Goal: Book appointment/travel/reservation

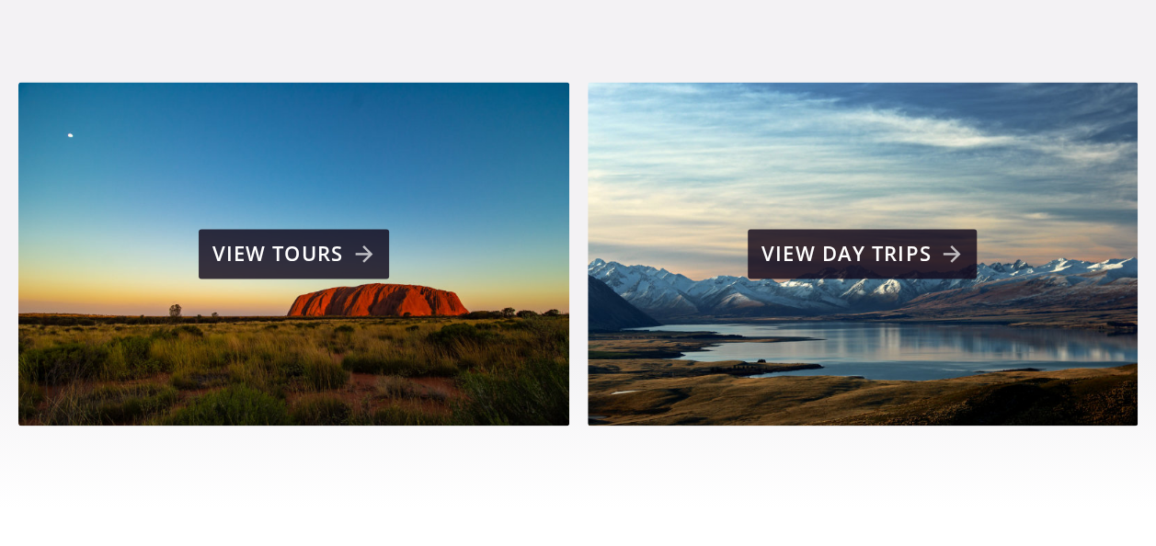
scroll to position [1287, 0]
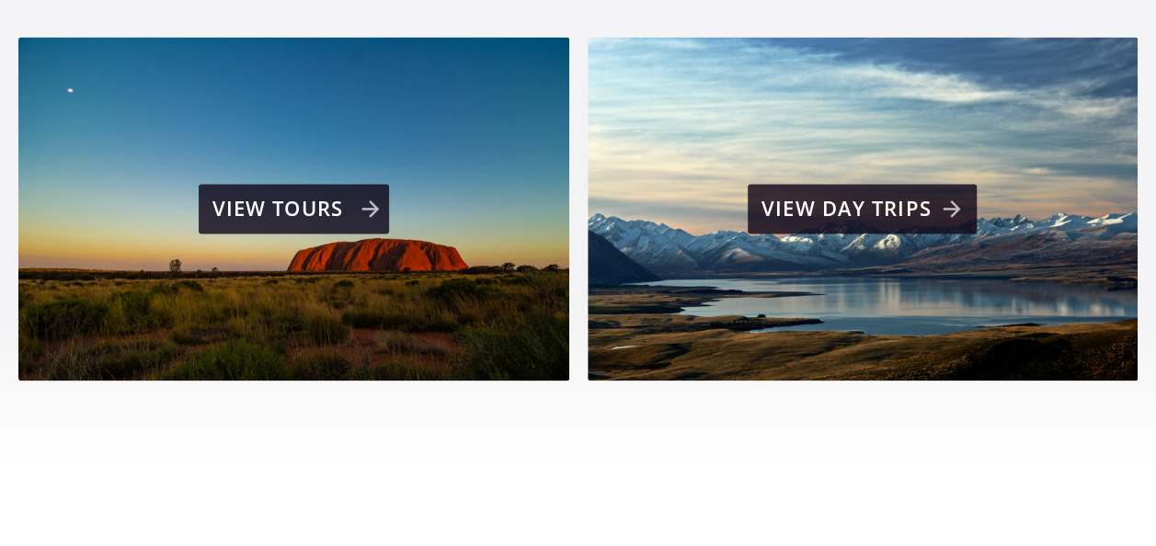
click at [303, 210] on div "View tours" at bounding box center [293, 209] width 551 height 344
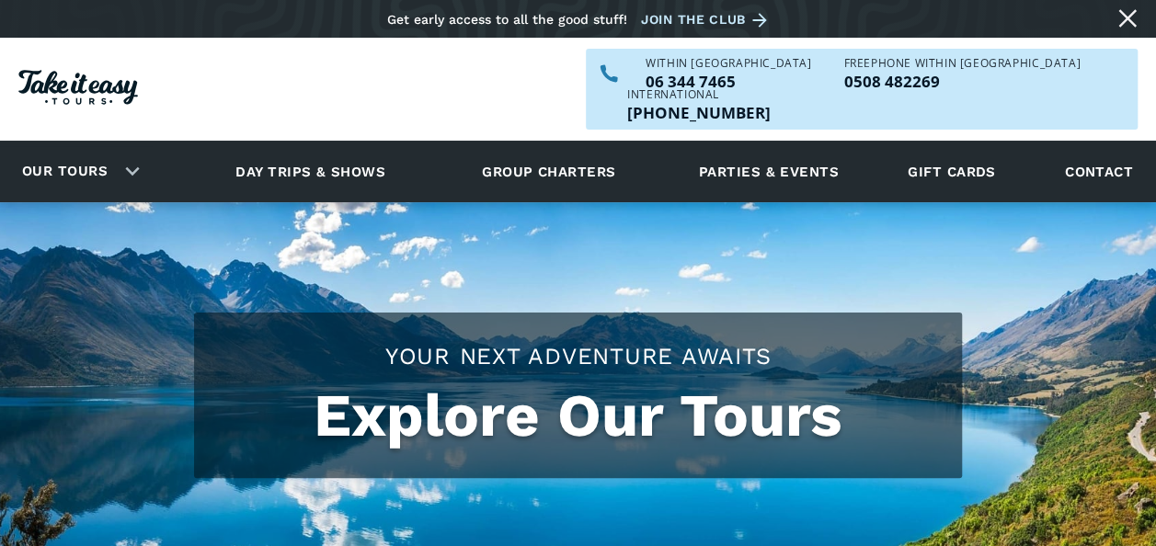
checkbox input "true"
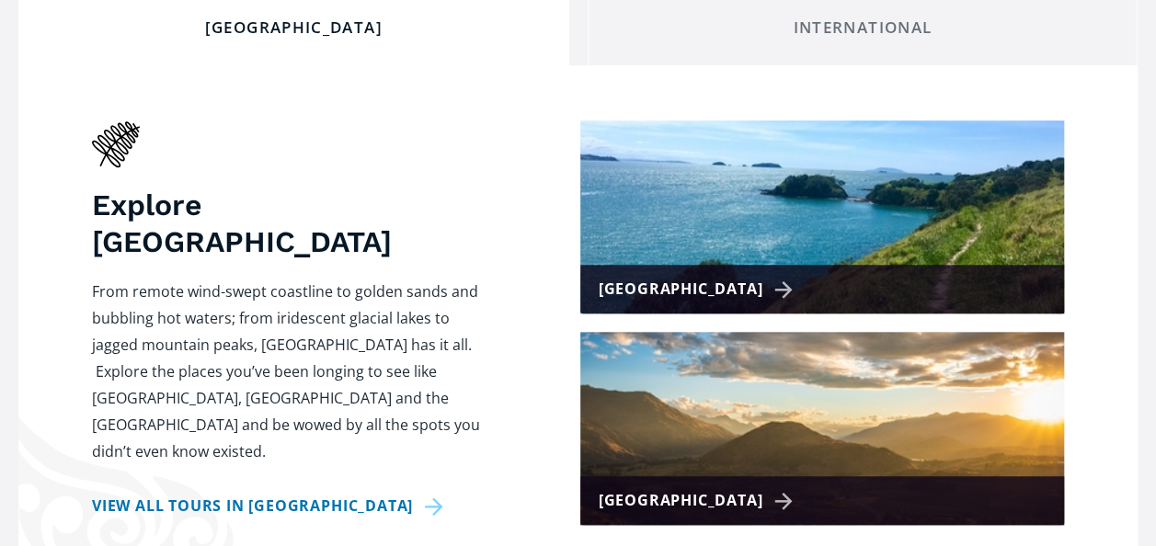
scroll to position [809, 0]
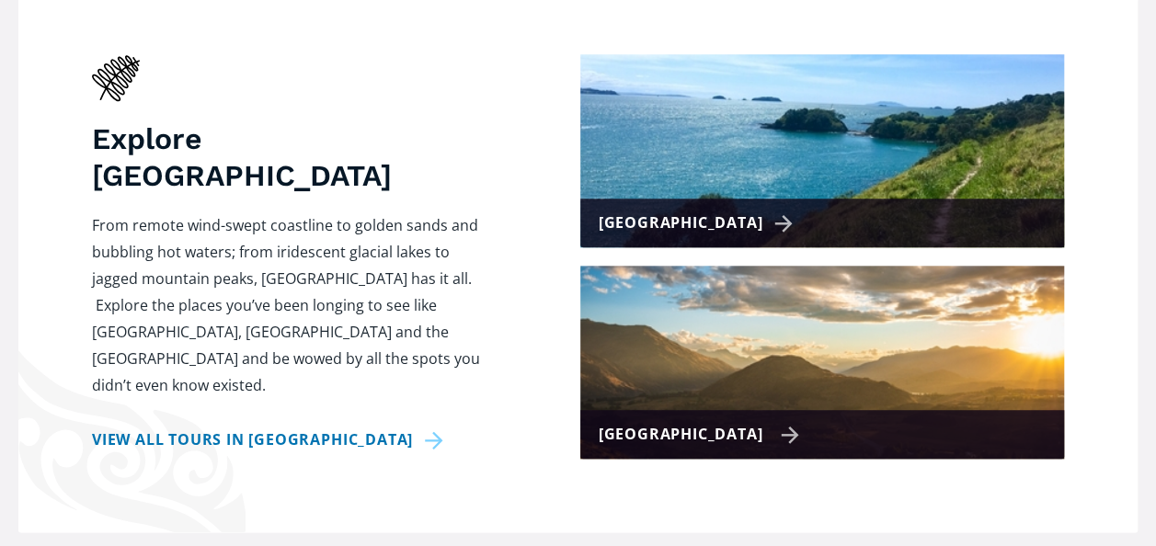
click at [758, 410] on div "[GEOGRAPHIC_DATA]" at bounding box center [822, 434] width 484 height 49
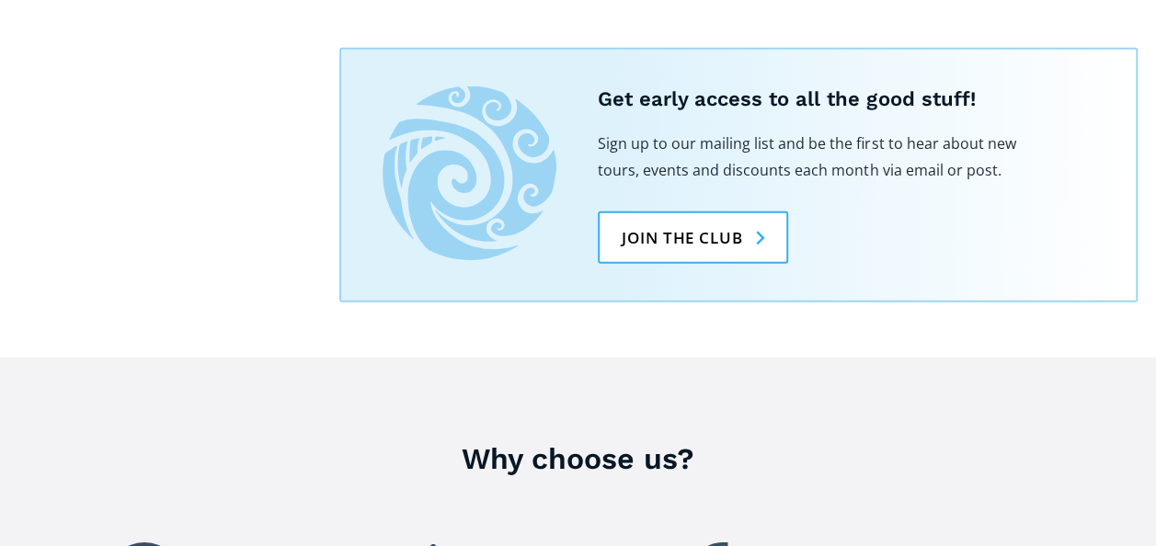
scroll to position [2538, 0]
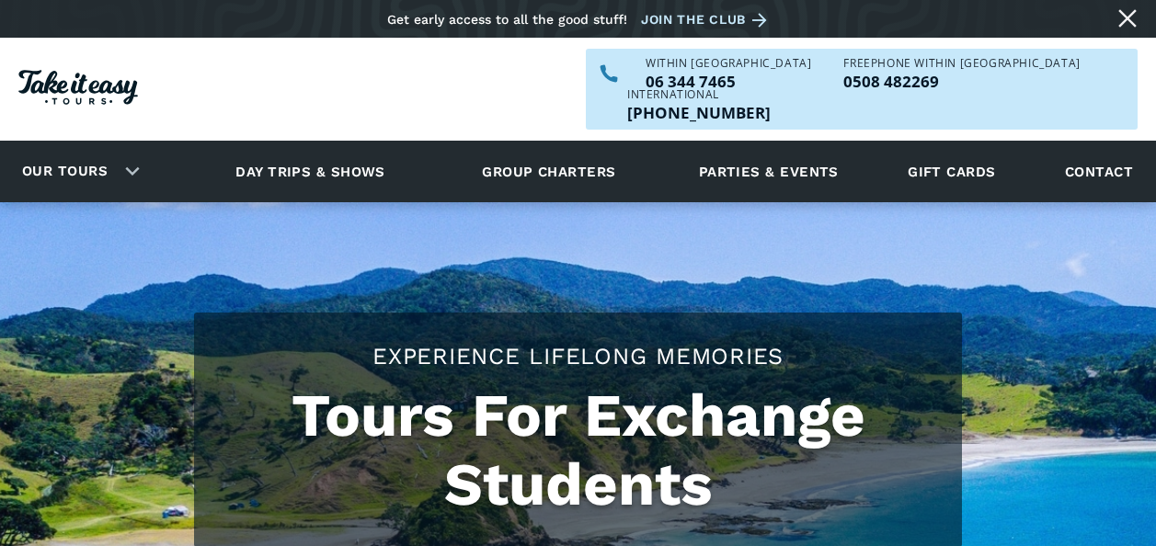
scroll to position [1287, 0]
